Goal: Information Seeking & Learning: Learn about a topic

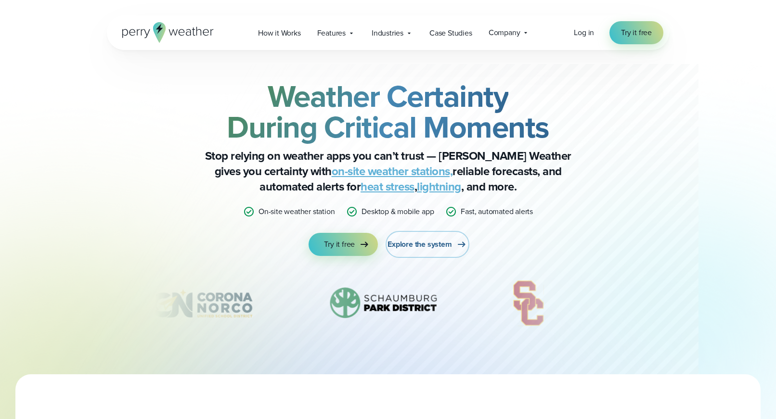
click at [417, 246] on span "Explore the system" at bounding box center [419, 245] width 64 height 12
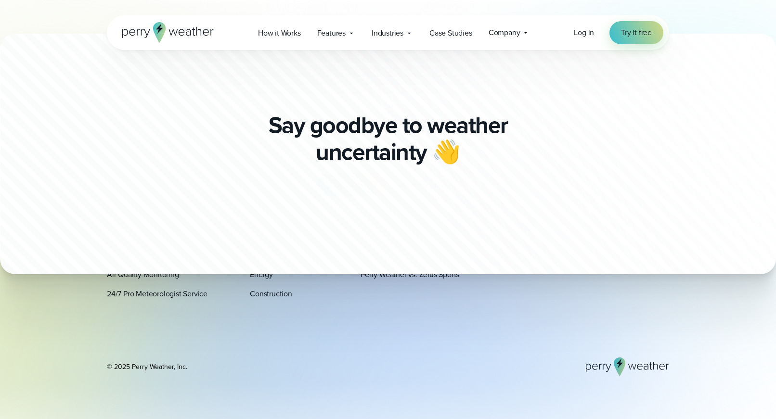
scroll to position [3391, 0]
